Goal: Transaction & Acquisition: Book appointment/travel/reservation

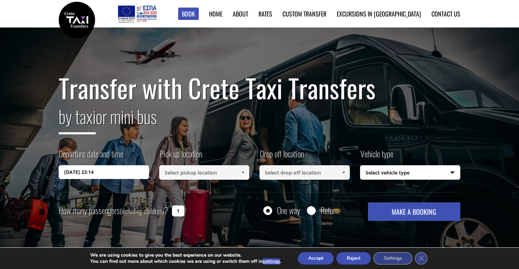
click at [116, 173] on input "03/09/2025 23:14" at bounding box center [104, 172] width 90 height 14
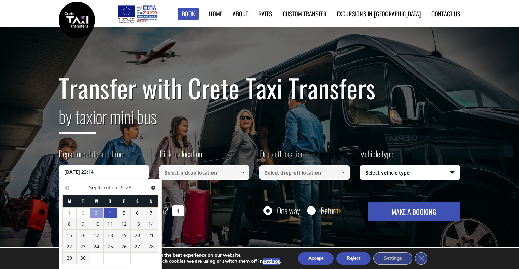
click at [111, 216] on link "4" at bounding box center [110, 212] width 13 height 11
click at [110, 214] on link "4" at bounding box center [110, 213] width 13 height 11
click at [100, 174] on input "04/09/2025 00:00" at bounding box center [104, 172] width 90 height 14
click at [92, 172] on input "04/09/2025 00:00" at bounding box center [104, 172] width 90 height 14
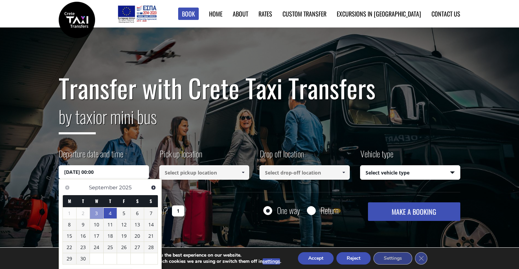
click at [92, 172] on input "04/09/2025 00:00" at bounding box center [104, 172] width 90 height 14
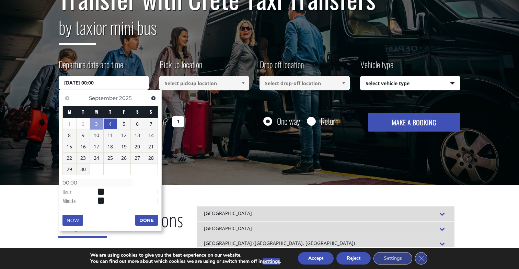
scroll to position [90, 0]
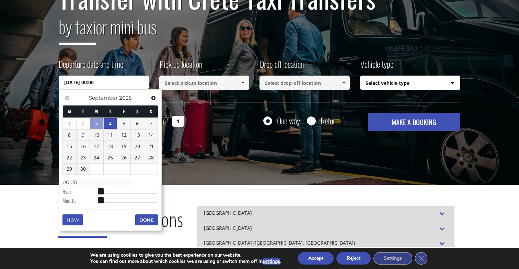
type input "04/09/2025 01:00"
type input "01:00"
type input "04/09/2025 02:00"
type input "02:00"
type input "04/09/2025 03:00"
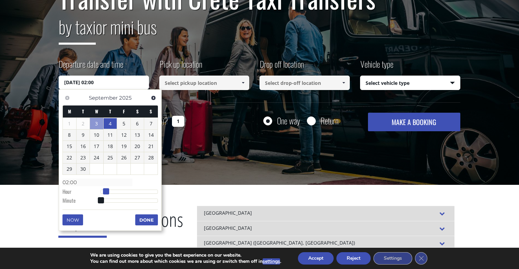
type input "03:00"
type input "04/09/2025 04:00"
type input "04:00"
type input "04/09/2025 05:00"
type input "05:00"
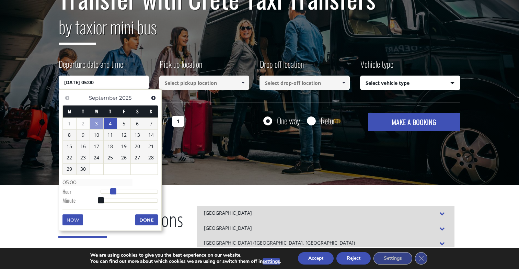
type input "04/09/2025 06:00"
type input "06:00"
type input "04/09/2025 07:00"
type input "07:00"
type input "04/09/2025 08:00"
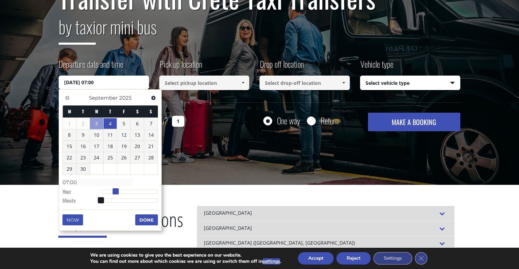
type input "08:00"
drag, startPoint x: 99, startPoint y: 192, endPoint x: 118, endPoint y: 192, distance: 18.9
click at [118, 192] on span at bounding box center [121, 191] width 6 height 6
type input "04/09/2025 09:00"
type input "09:00"
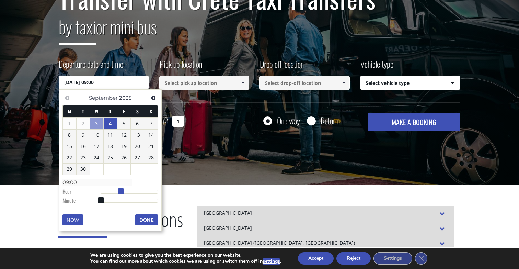
type input "04/09/2025 10:00"
type input "10:00"
type input "04/09/2025 11:00"
type input "11:00"
type input "04/09/2025 12:00"
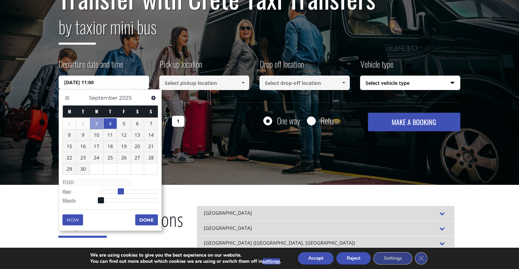
type input "12:00"
type input "04/09/2025 13:00"
type input "13:00"
type input "04/09/2025 12:00"
type input "12:00"
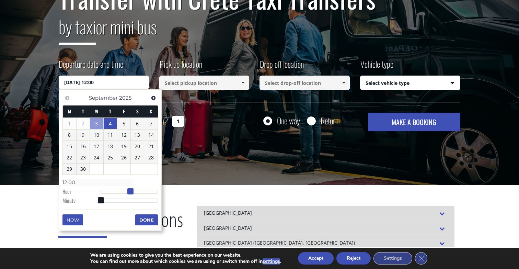
type input "04/09/2025 11:00"
type input "11:00"
drag, startPoint x: 118, startPoint y: 192, endPoint x: 125, endPoint y: 192, distance: 6.6
click at [125, 192] on span at bounding box center [128, 191] width 6 height 6
click at [103, 201] on span at bounding box center [101, 200] width 6 height 6
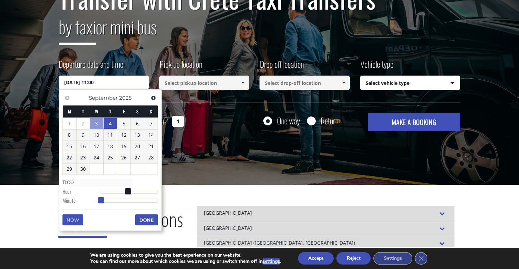
type input "04/09/2025 11:01"
type input "11:01"
type input "04/09/2025 11:02"
type input "11:02"
type input "04/09/2025 11:03"
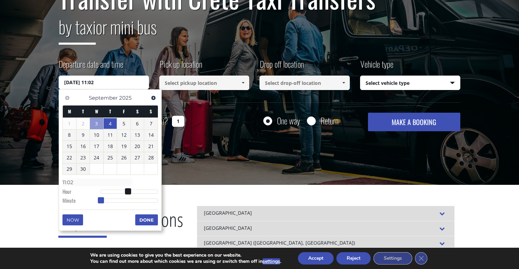
type input "11:03"
type input "04/09/2025 11:04"
type input "11:04"
type input "04/09/2025 11:03"
type input "11:03"
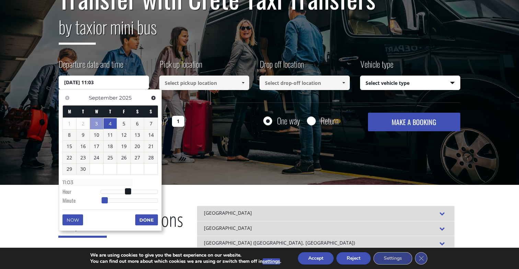
type input "04/09/2025 11:02"
type input "11:02"
type input "04/09/2025 11:03"
type input "11:03"
type input "04/09/2025 11:04"
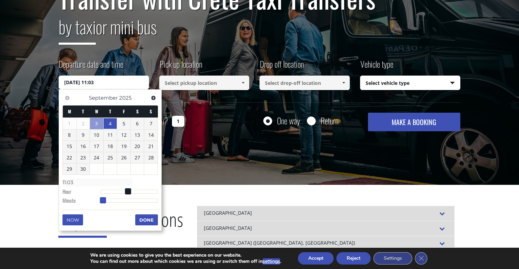
type input "11:04"
type input "04/09/2025 11:05"
type input "11:05"
type input "04/09/2025 11:06"
type input "11:06"
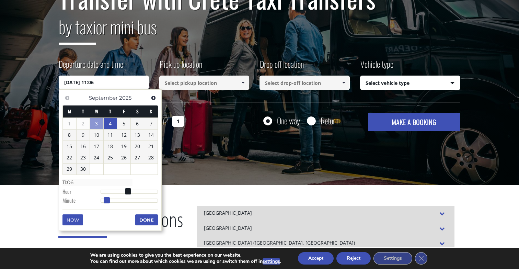
type input "04/09/2025 11:07"
type input "11:07"
type input "04/09/2025 11:08"
type input "11:08"
type input "04/09/2025 11:09"
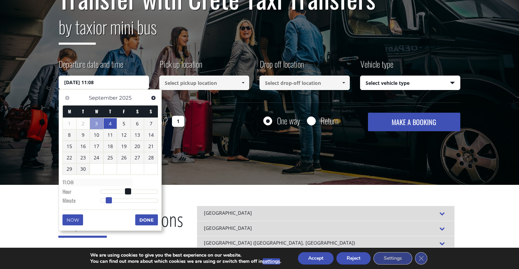
type input "11:09"
type input "04/09/2025 11:10"
type input "11:10"
drag, startPoint x: 103, startPoint y: 201, endPoint x: 112, endPoint y: 202, distance: 9.4
click at [112, 202] on span at bounding box center [111, 200] width 6 height 6
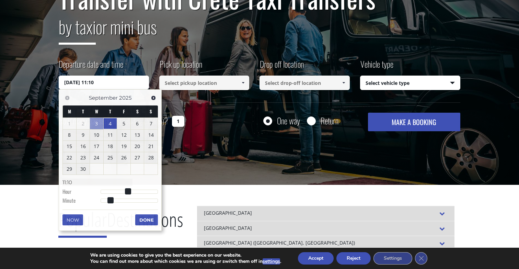
click at [173, 189] on div "Popular Destinations Chania airport FROM TO PRICE Chania airport Abaton (Herson…" at bounding box center [260, 269] width 412 height 169
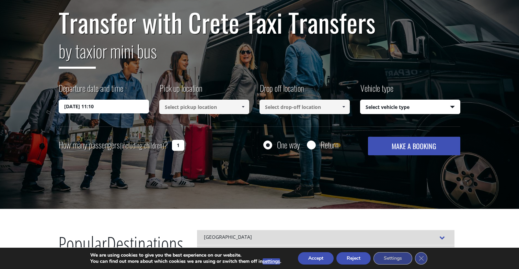
scroll to position [58, 0]
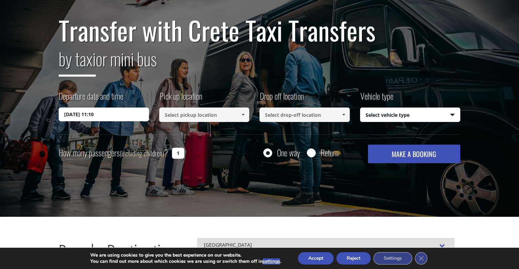
click at [195, 117] on input at bounding box center [204, 115] width 90 height 14
click at [221, 119] on input at bounding box center [204, 115] width 90 height 14
click at [246, 116] on span at bounding box center [242, 114] width 5 height 5
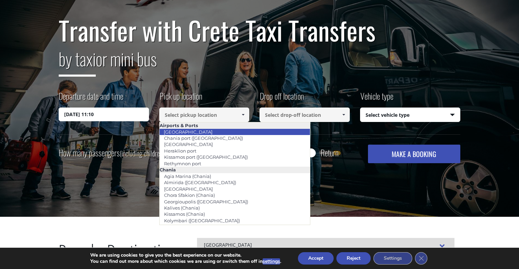
click at [195, 131] on link "[GEOGRAPHIC_DATA]" at bounding box center [188, 132] width 58 height 10
type input "[GEOGRAPHIC_DATA]"
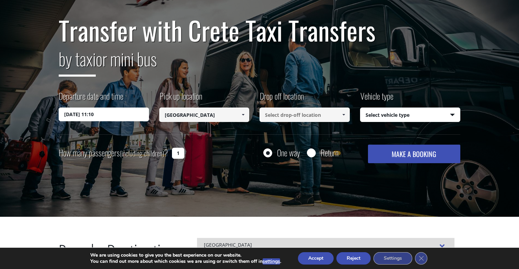
click at [263, 116] on input at bounding box center [305, 115] width 90 height 14
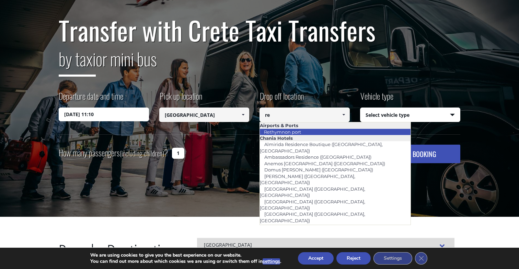
click at [296, 130] on link "Rethymnon port" at bounding box center [283, 132] width 46 height 10
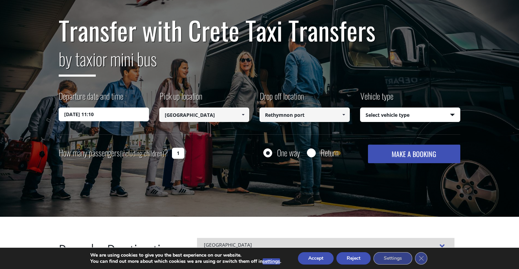
type input "Rethymnon port"
click at [383, 118] on select "Select vehicle type Taxi (4 passengers) Mercedes E Class Mini Van (7 passengers…" at bounding box center [411, 115] width 100 height 14
select select "540"
click at [422, 112] on select "Select vehicle type Taxi (4 passengers) Mercedes E Class Mini Van (7 passengers…" at bounding box center [411, 115] width 100 height 14
click at [416, 157] on button "MAKE A BOOKING" at bounding box center [414, 154] width 92 height 19
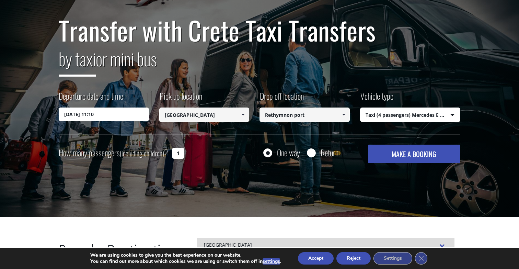
scroll to position [0, 0]
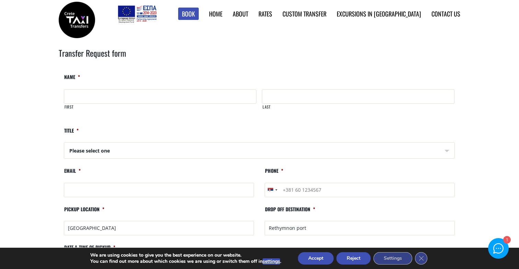
click at [0, 0] on link "Find Rates in Table" at bounding box center [0, 0] width 0 height 0
click at [354, 260] on button "Reject" at bounding box center [354, 258] width 34 height 12
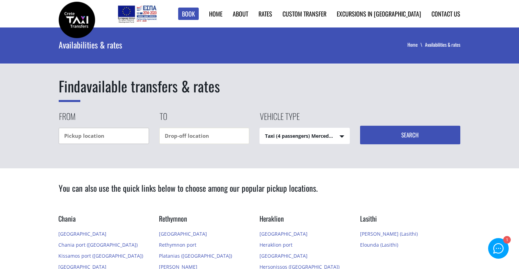
click at [109, 138] on input "text" at bounding box center [104, 136] width 90 height 16
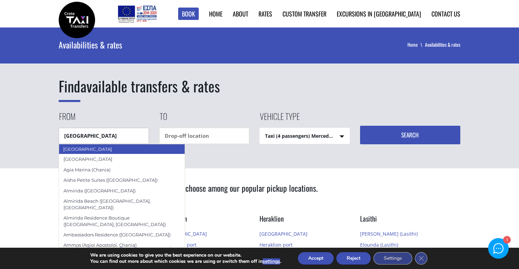
click at [91, 148] on div "[GEOGRAPHIC_DATA]" at bounding box center [122, 149] width 126 height 10
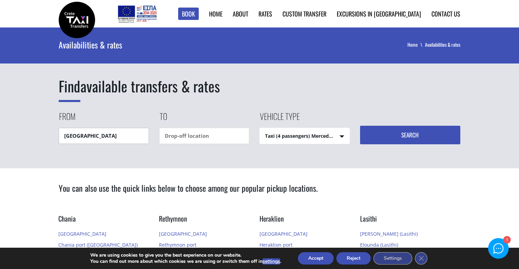
type input "[GEOGRAPHIC_DATA]"
click at [175, 140] on input "text" at bounding box center [204, 136] width 90 height 16
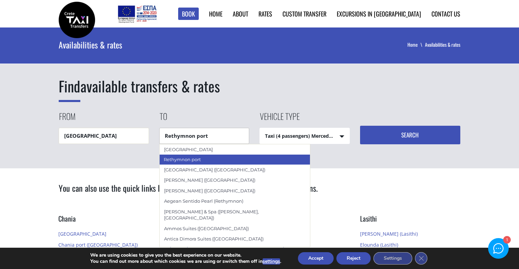
click at [186, 157] on div "Rethymnon port" at bounding box center [234, 159] width 151 height 10
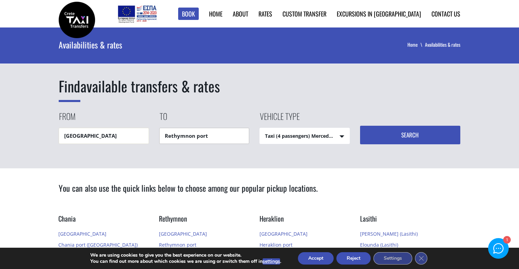
type input "Rethymnon port"
click at [291, 132] on select "Taxi (4 passengers) Mercedes E Class Mini Van (7 passengers) Mercedes Vito Mini…" at bounding box center [305, 136] width 90 height 16
click at [399, 131] on button "Search" at bounding box center [410, 135] width 101 height 19
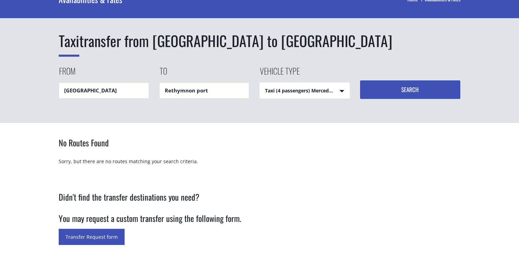
scroll to position [54, 0]
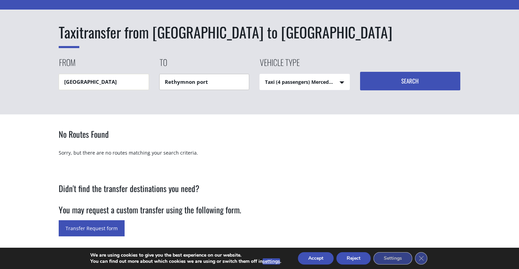
click at [228, 83] on input "Rethymnon port" at bounding box center [204, 82] width 90 height 16
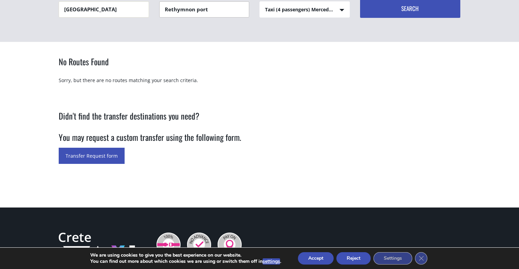
scroll to position [0, 0]
